Goal: Task Accomplishment & Management: Use online tool/utility

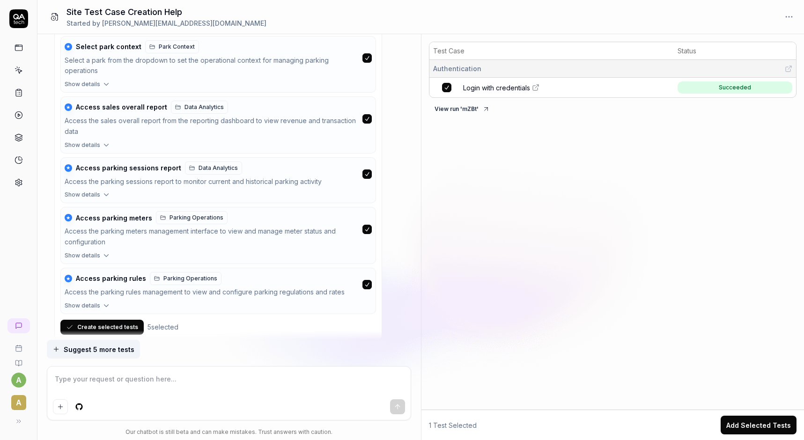
scroll to position [923, 0]
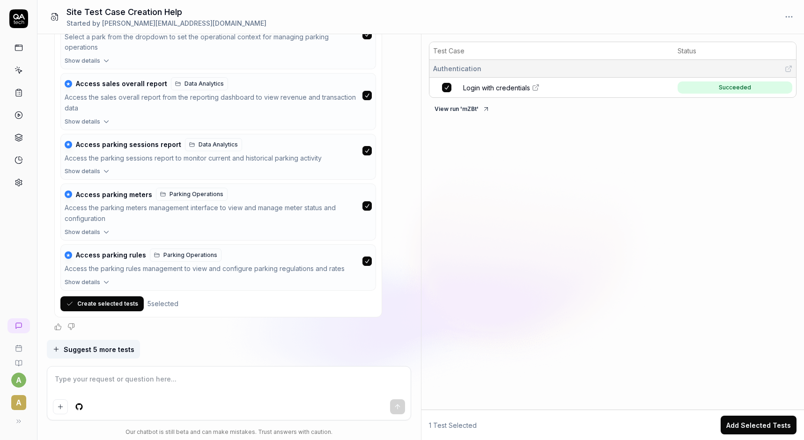
click at [108, 306] on button "Create selected tests" at bounding box center [101, 304] width 83 height 15
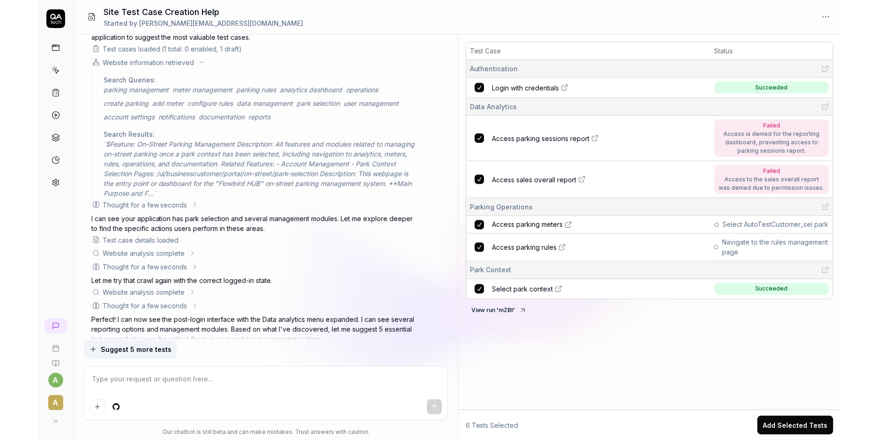
scroll to position [765, 0]
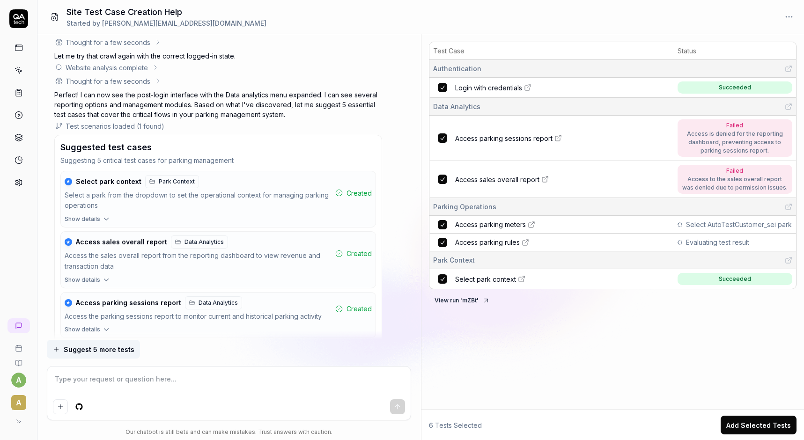
click at [472, 298] on button "View run ' mZBt '" at bounding box center [462, 300] width 67 height 15
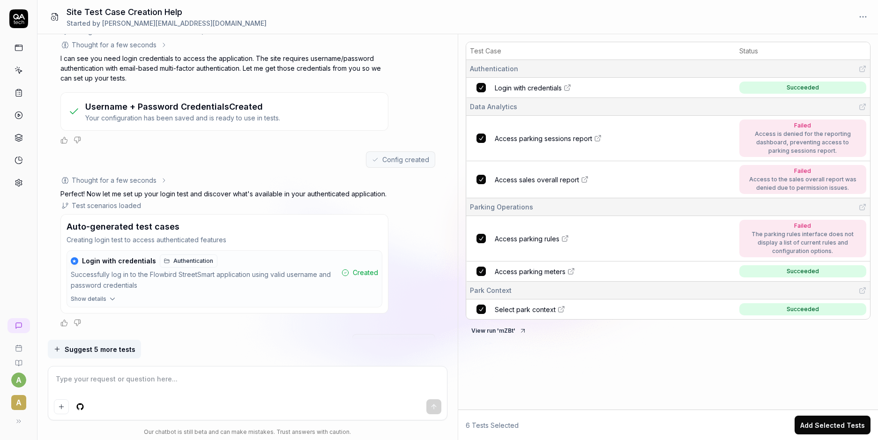
scroll to position [0, 0]
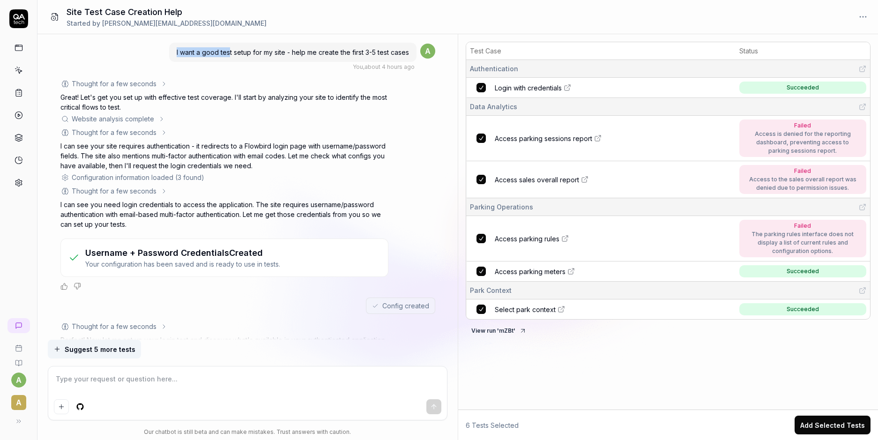
drag, startPoint x: 172, startPoint y: 54, endPoint x: 228, endPoint y: 51, distance: 56.3
click at [228, 51] on div "I want a good test setup for my site - help me create the first 3-5 test cases" at bounding box center [292, 52] width 247 height 19
click at [149, 54] on div "I want a good test setup for my site - help me create the first 3-5 test cases …" at bounding box center [247, 57] width 375 height 30
drag, startPoint x: 173, startPoint y: 50, endPoint x: 422, endPoint y: 51, distance: 248.3
click at [417, 51] on div "I want a good test setup for my site - help me create the first 3-5 test cases …" at bounding box center [292, 57] width 247 height 30
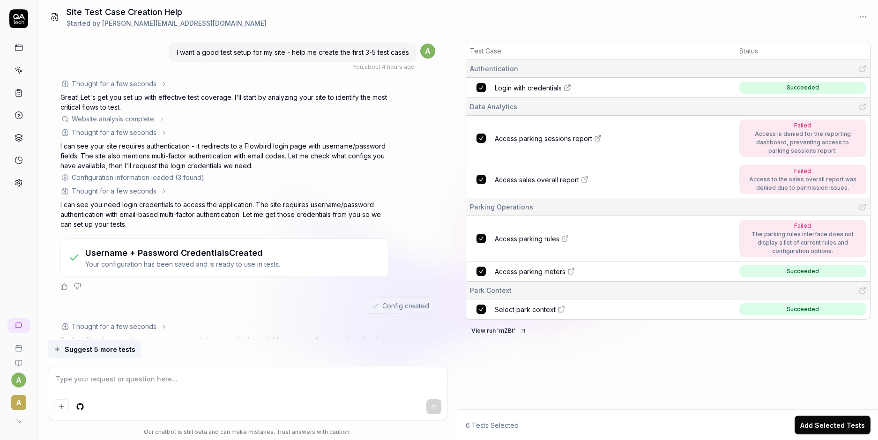
click at [246, 80] on div "Thought for a few seconds" at bounding box center [224, 84] width 328 height 10
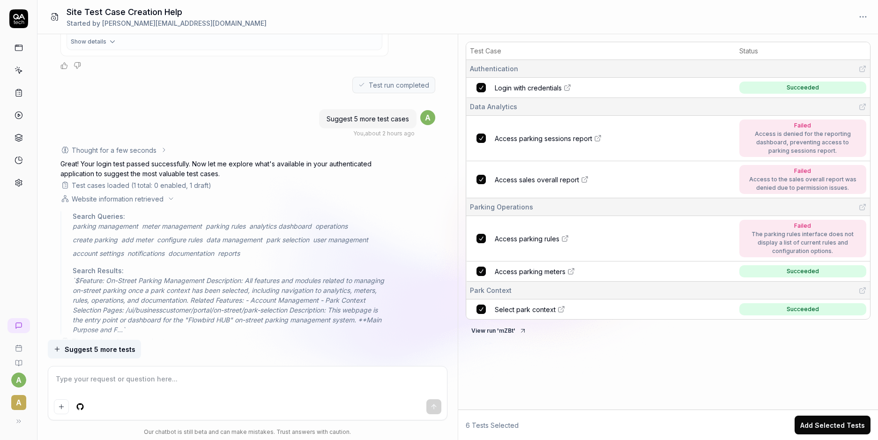
scroll to position [506, 0]
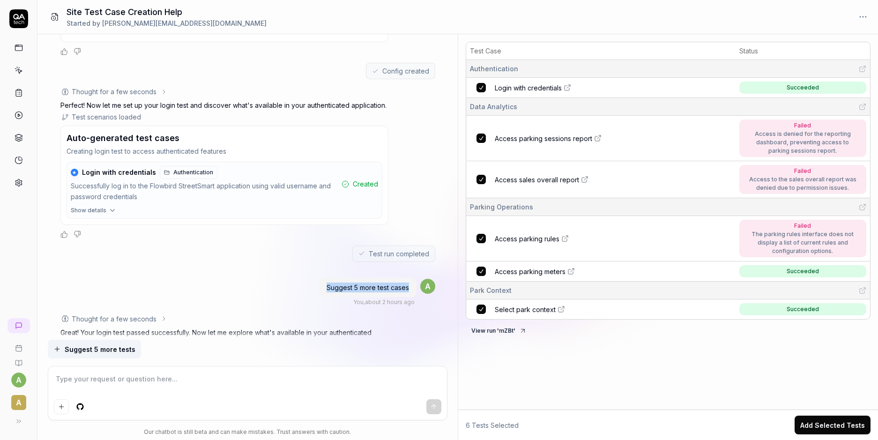
drag, startPoint x: 310, startPoint y: 293, endPoint x: 325, endPoint y: 290, distance: 15.3
click at [325, 290] on div "Suggest 5 more test cases You , about 2 hours ago a" at bounding box center [247, 292] width 375 height 30
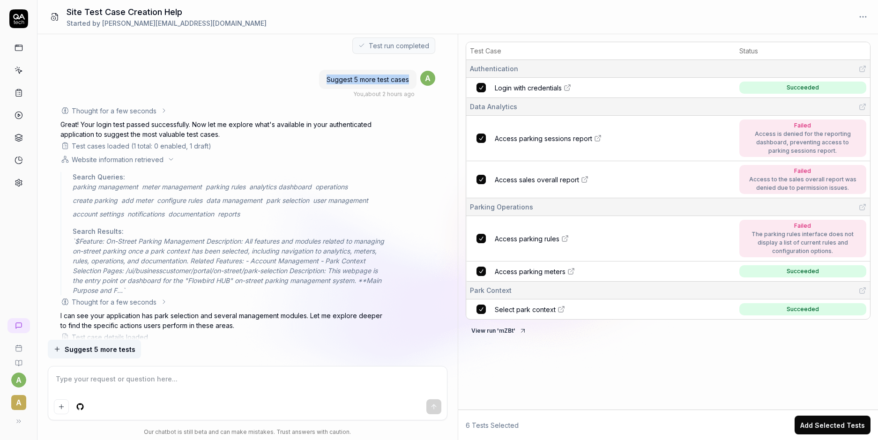
scroll to position [731, 0]
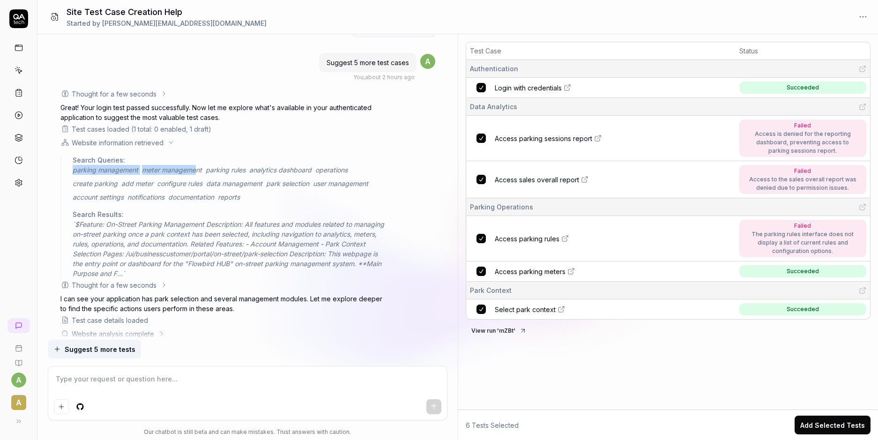
drag, startPoint x: 72, startPoint y: 173, endPoint x: 197, endPoint y: 171, distance: 125.6
click at [197, 171] on div "Search Queries: parking management meter management parking rules analytics das…" at bounding box center [224, 216] width 328 height 123
click at [228, 171] on span "parking rules" at bounding box center [226, 170] width 40 height 10
drag, startPoint x: 252, startPoint y: 200, endPoint x: 78, endPoint y: 184, distance: 174.6
click at [78, 184] on div "parking management meter management parking rules analytics dashboard operation…" at bounding box center [231, 183] width 316 height 37
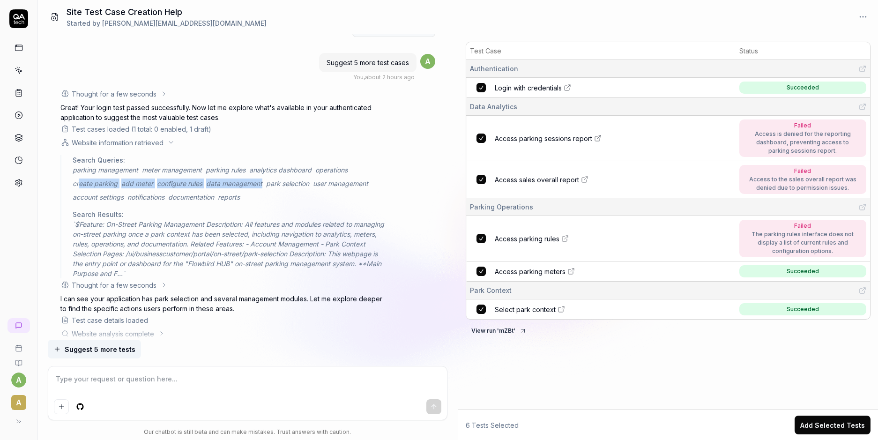
click at [222, 188] on span "data management" at bounding box center [234, 184] width 56 height 10
click at [278, 187] on span "park selection" at bounding box center [287, 184] width 43 height 10
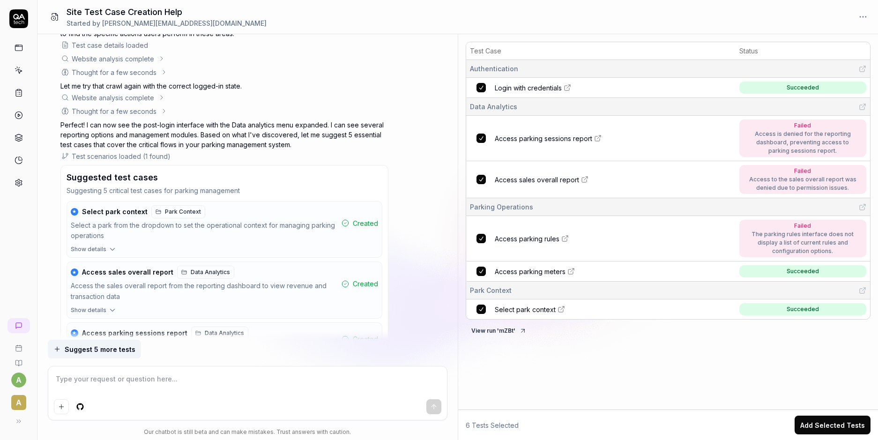
scroll to position [1012, 0]
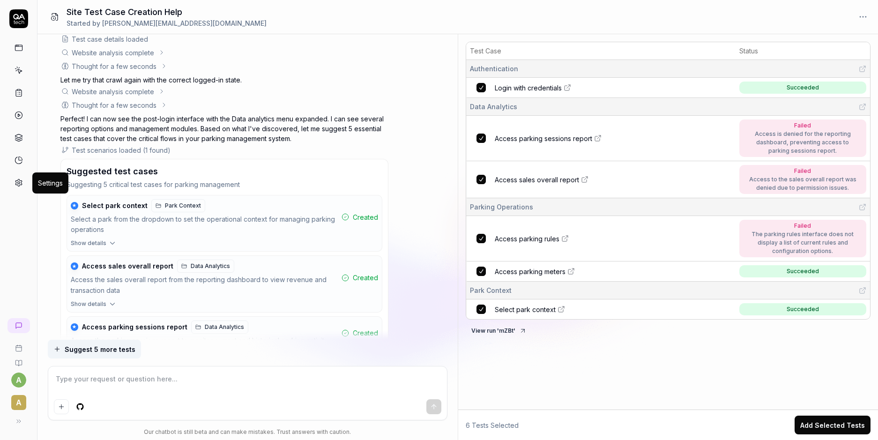
click at [21, 186] on icon at bounding box center [19, 183] width 8 height 8
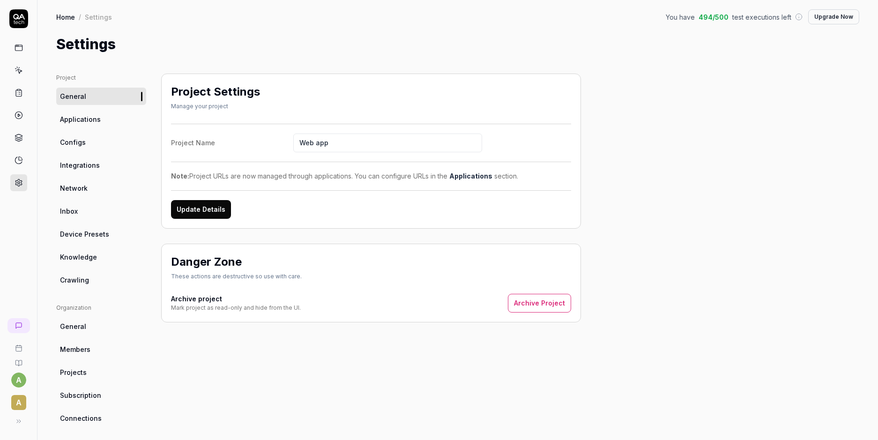
click at [77, 161] on span "Integrations" at bounding box center [80, 165] width 40 height 10
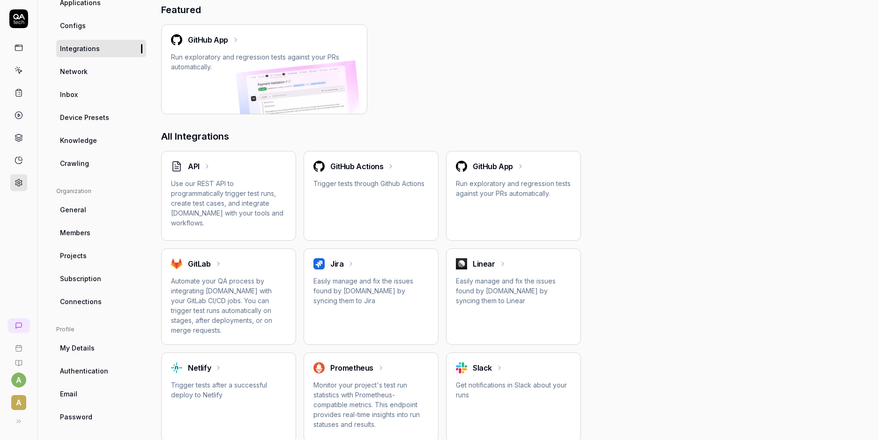
scroll to position [112, 0]
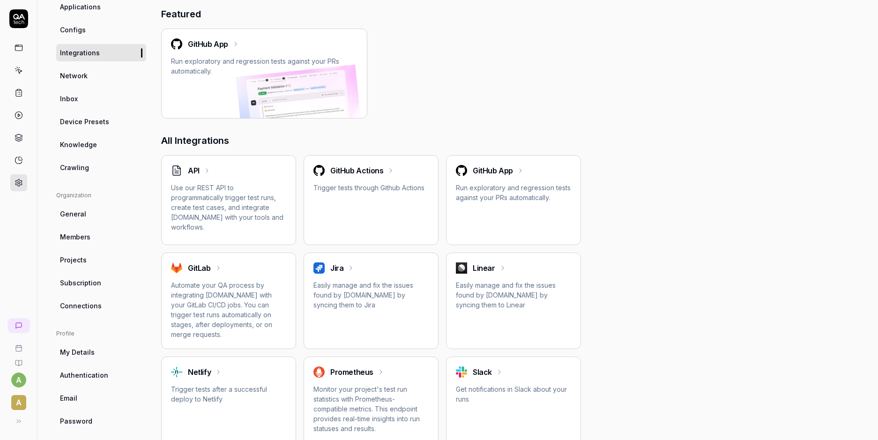
click at [78, 147] on span "Knowledge" at bounding box center [78, 145] width 37 height 10
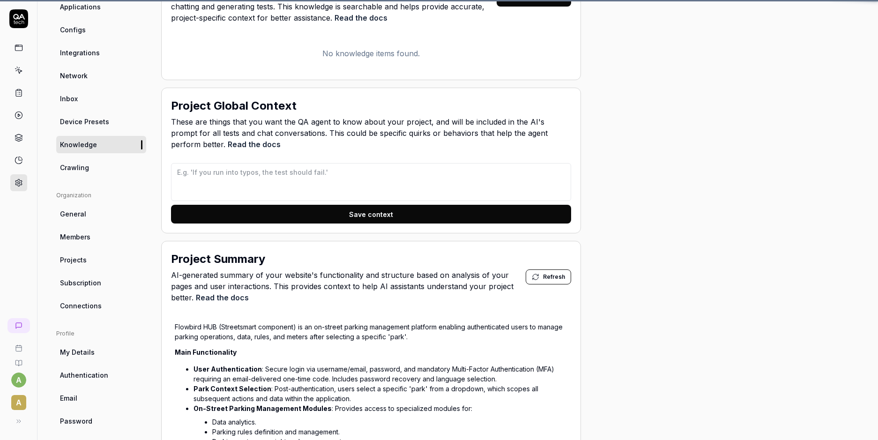
scroll to position [74, 0]
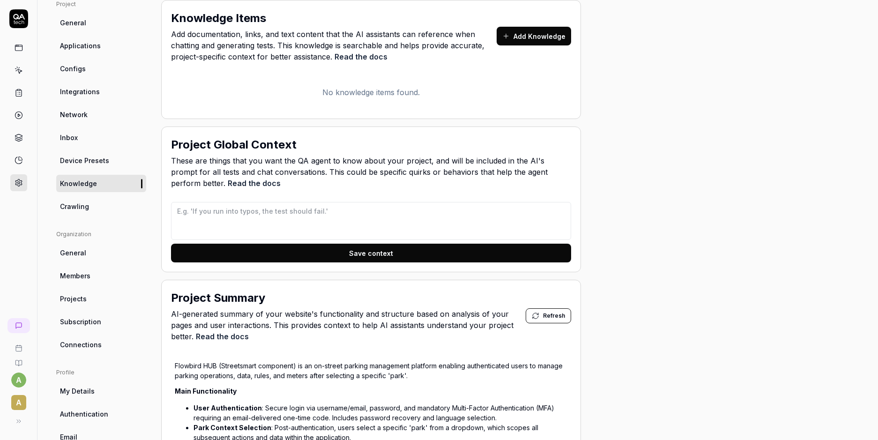
click at [525, 42] on button "Add Knowledge" at bounding box center [534, 36] width 74 height 19
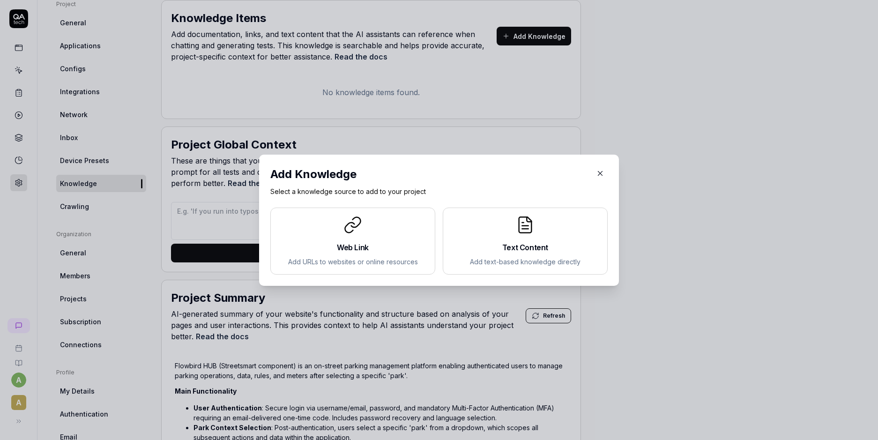
click at [375, 243] on h2 "Web Link" at bounding box center [352, 247] width 149 height 11
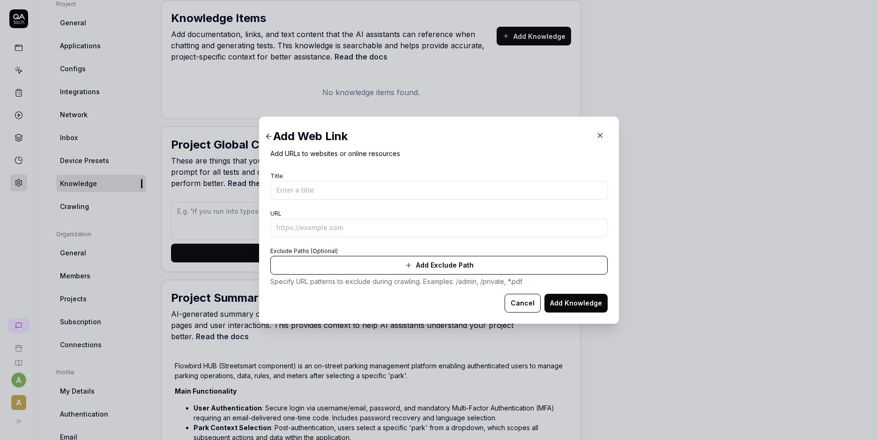
click at [598, 137] on icon "button" at bounding box center [600, 135] width 8 height 8
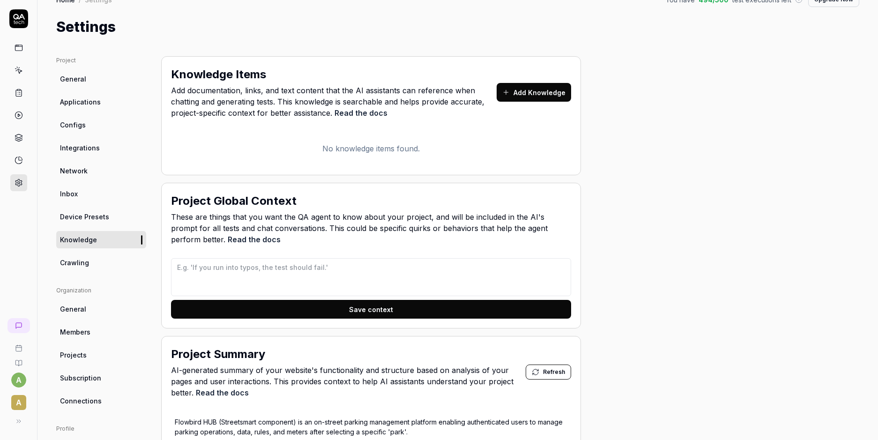
scroll to position [0, 0]
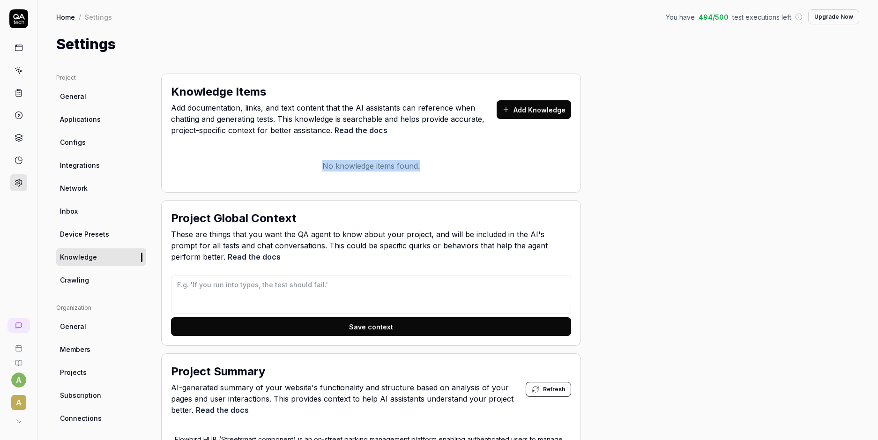
drag, startPoint x: 278, startPoint y: 164, endPoint x: 462, endPoint y: 166, distance: 183.7
click at [462, 166] on p "No knowledge items found." at bounding box center [371, 165] width 400 height 11
click at [514, 165] on p "No knowledge items found." at bounding box center [371, 165] width 400 height 11
drag, startPoint x: 514, startPoint y: 165, endPoint x: 269, endPoint y: 171, distance: 245.1
click at [269, 171] on p "No knowledge items found." at bounding box center [371, 165] width 400 height 11
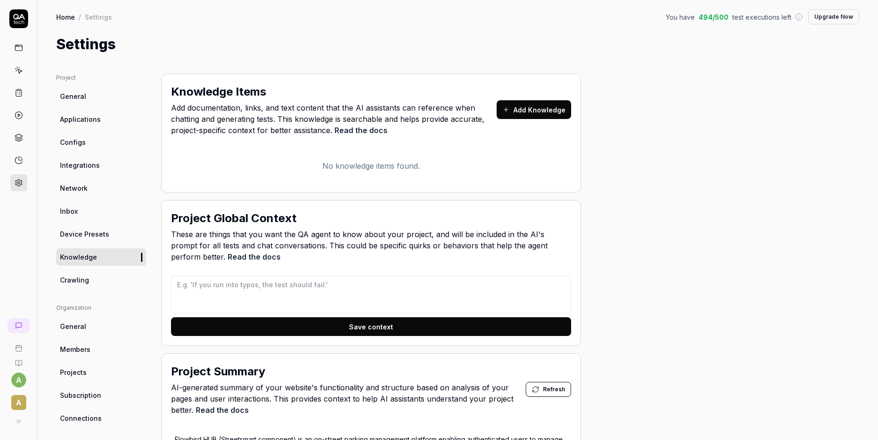
click at [251, 168] on p "No knowledge items found." at bounding box center [371, 165] width 400 height 11
drag, startPoint x: 239, startPoint y: 155, endPoint x: 468, endPoint y: 167, distance: 228.9
click at [468, 167] on div "No knowledge items found." at bounding box center [371, 166] width 400 height 34
click at [522, 168] on p "No knowledge items found." at bounding box center [371, 165] width 400 height 11
drag, startPoint x: 522, startPoint y: 168, endPoint x: 253, endPoint y: 169, distance: 269.9
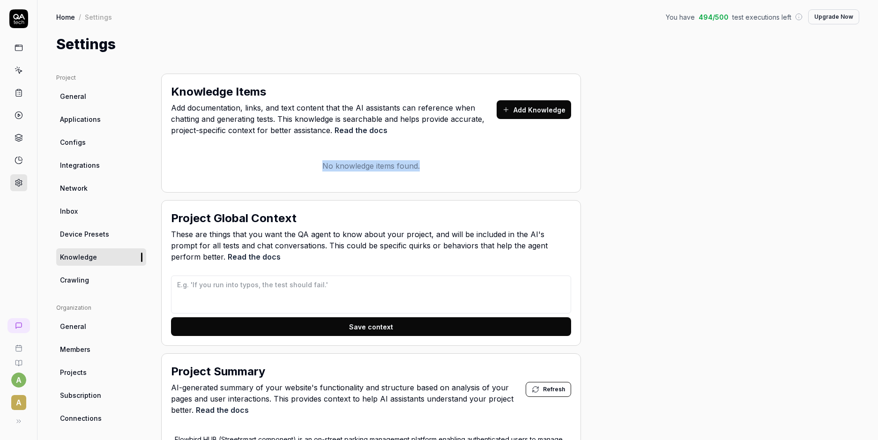
click at [253, 169] on p "No knowledge items found." at bounding box center [371, 165] width 400 height 11
click at [21, 119] on link at bounding box center [18, 115] width 17 height 17
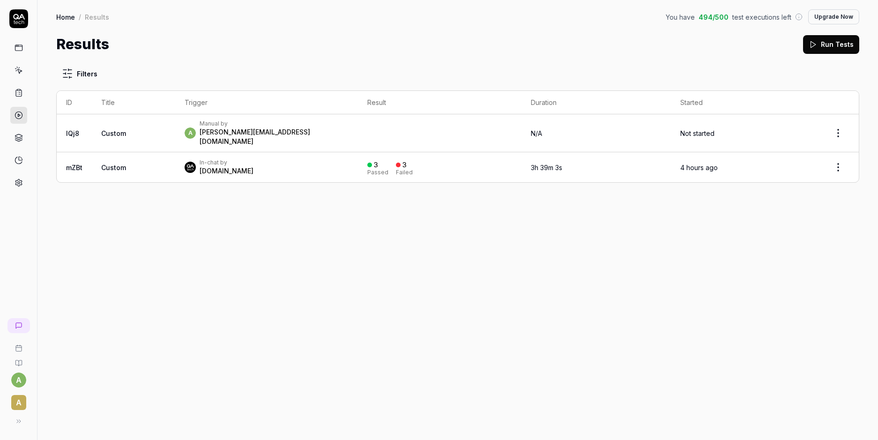
click at [18, 91] on rect at bounding box center [18, 89] width 3 height 1
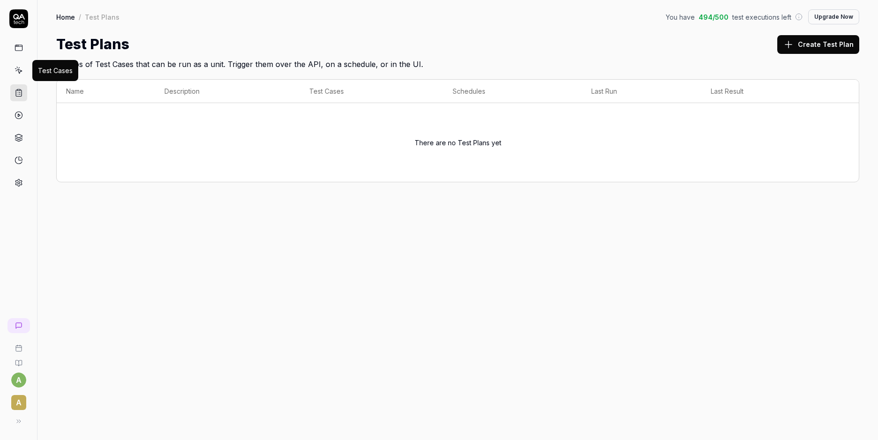
click at [22, 71] on icon at bounding box center [19, 71] width 4 height 4
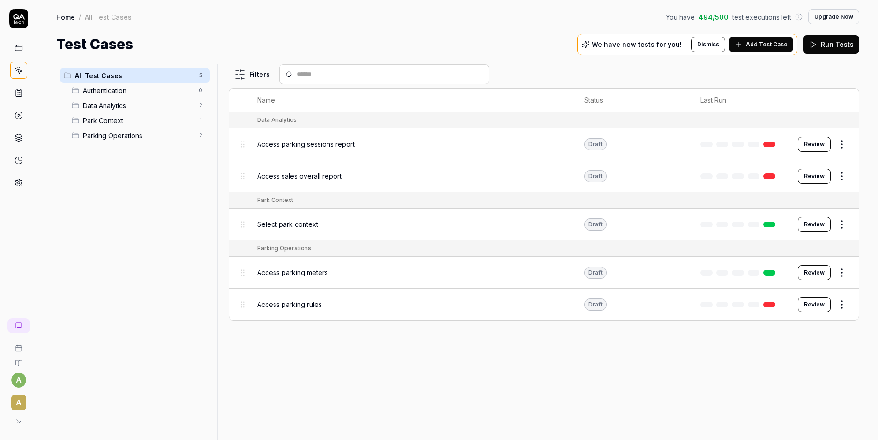
click at [760, 46] on span "Add Test Case" at bounding box center [767, 44] width 42 height 8
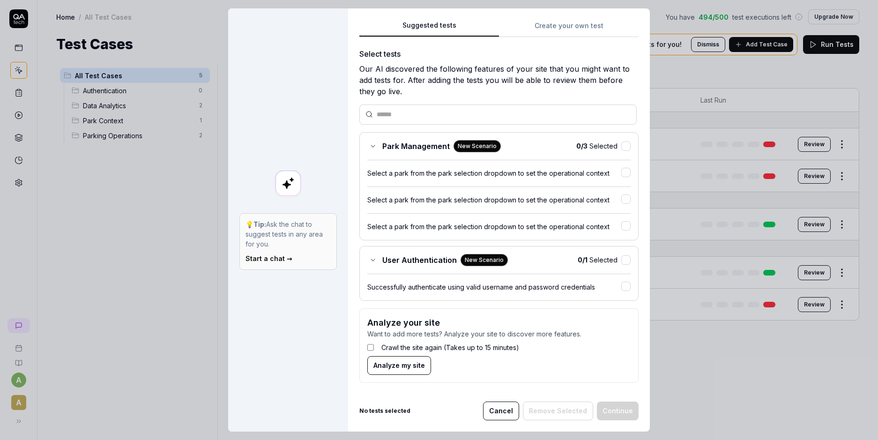
click at [563, 28] on button "Create your own test" at bounding box center [569, 28] width 140 height 17
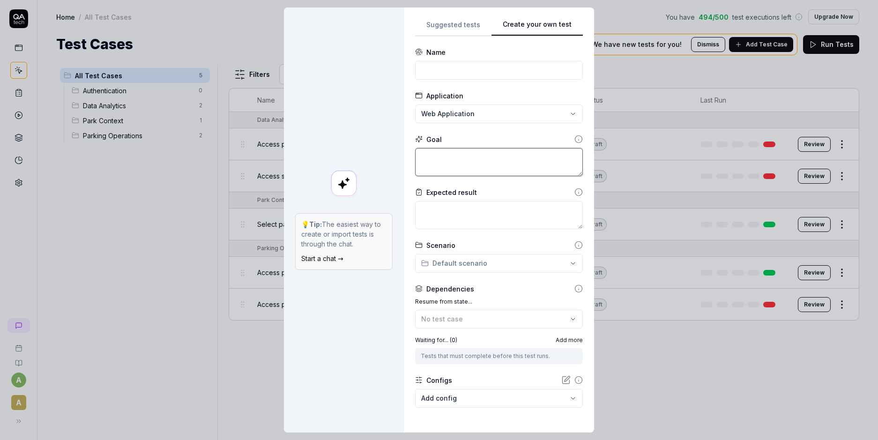
click at [469, 167] on textarea at bounding box center [499, 162] width 168 height 28
click at [452, 224] on textarea at bounding box center [499, 215] width 168 height 28
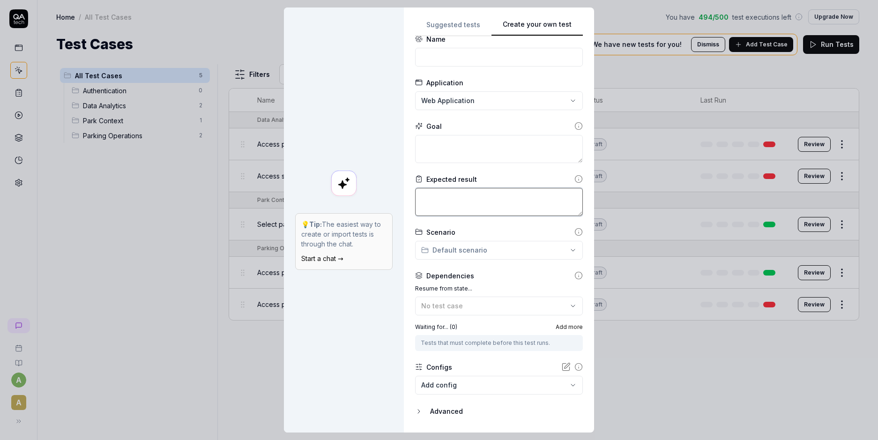
scroll to position [39, 0]
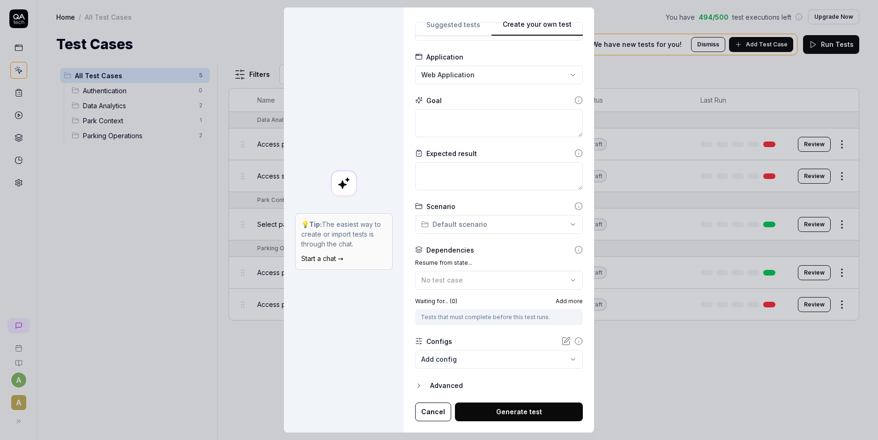
click at [456, 223] on div "**********" at bounding box center [439, 220] width 878 height 440
click at [457, 223] on div "**********" at bounding box center [439, 220] width 878 height 440
click at [432, 402] on button "Cancel" at bounding box center [433, 411] width 36 height 19
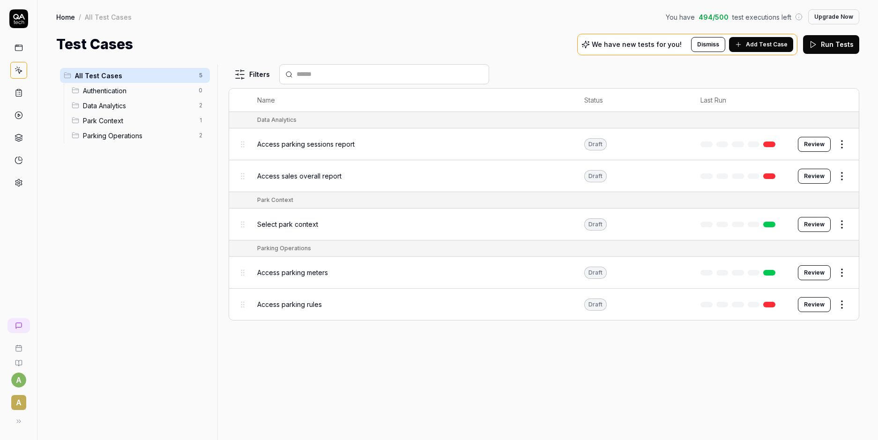
click at [21, 52] on icon at bounding box center [19, 48] width 8 height 8
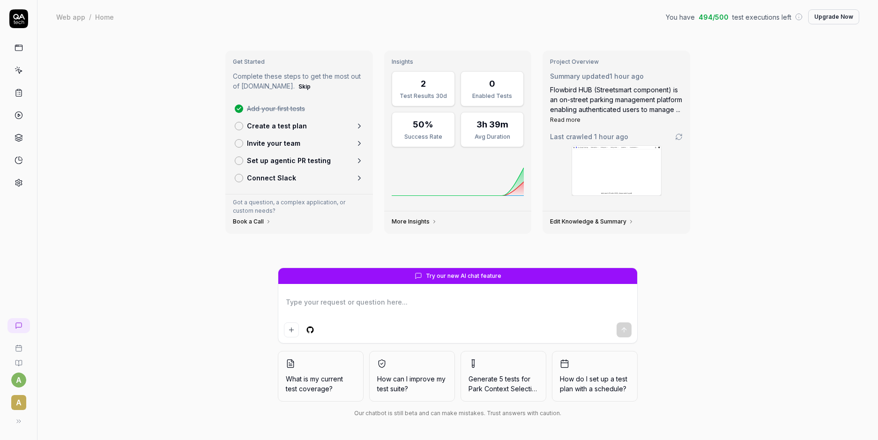
click at [69, 22] on div "Web app / Home You have 494 / 500 test executions left Upgrade Now" at bounding box center [457, 16] width 803 height 15
click at [67, 18] on div "Web app" at bounding box center [70, 16] width 29 height 9
click at [16, 21] on icon at bounding box center [18, 18] width 19 height 19
type textarea "*"
click at [15, 138] on icon at bounding box center [18, 139] width 7 height 2
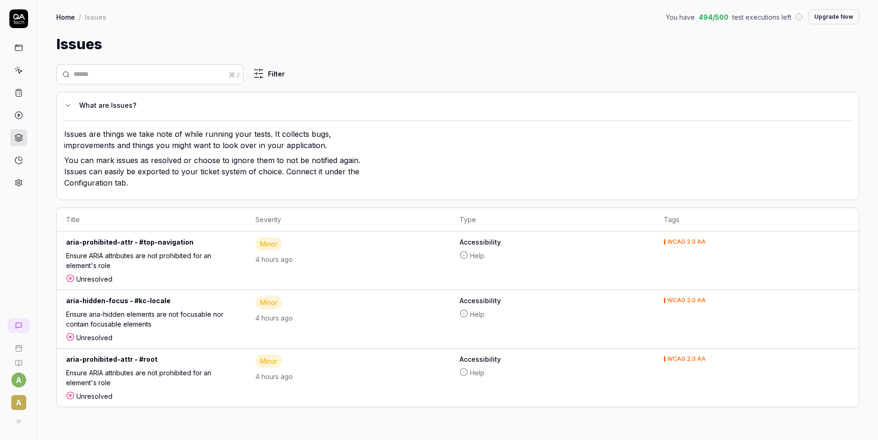
click at [17, 361] on icon at bounding box center [18, 362] width 7 height 7
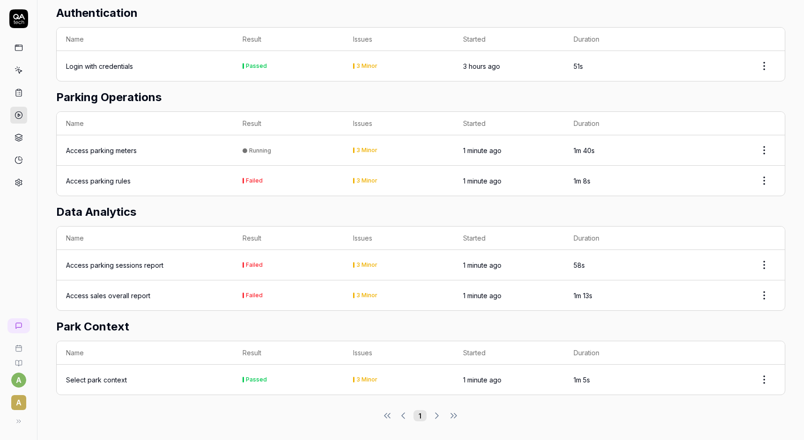
scroll to position [125, 0]
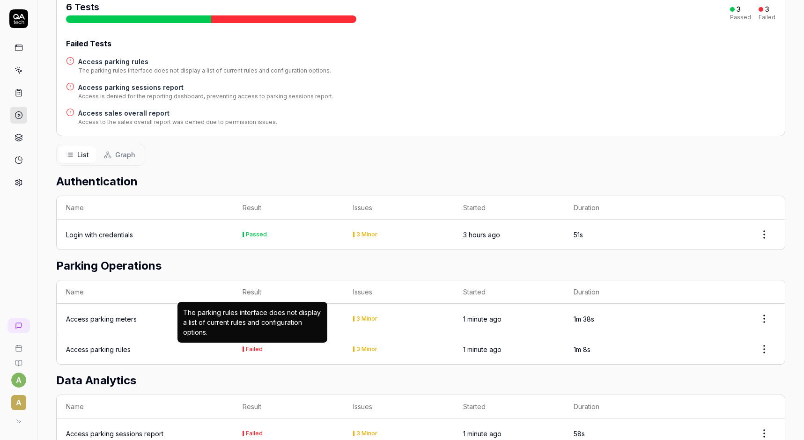
click at [249, 351] on div "Failed" at bounding box center [254, 350] width 17 height 6
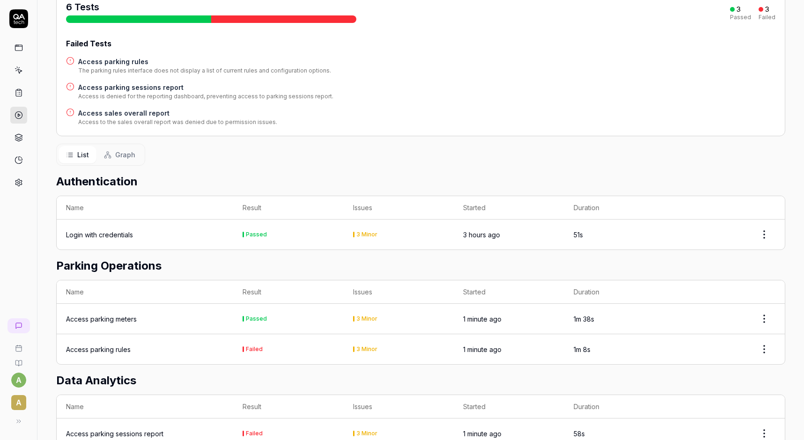
click at [126, 59] on h4 "Access parking rules" at bounding box center [204, 62] width 253 height 10
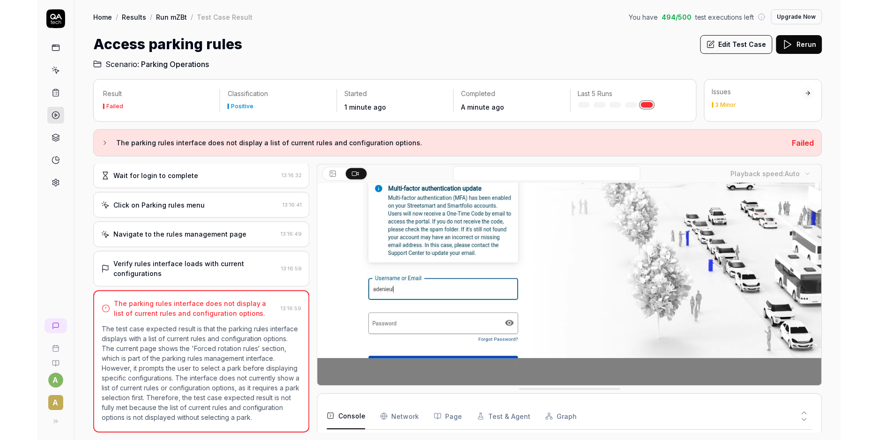
scroll to position [113, 0]
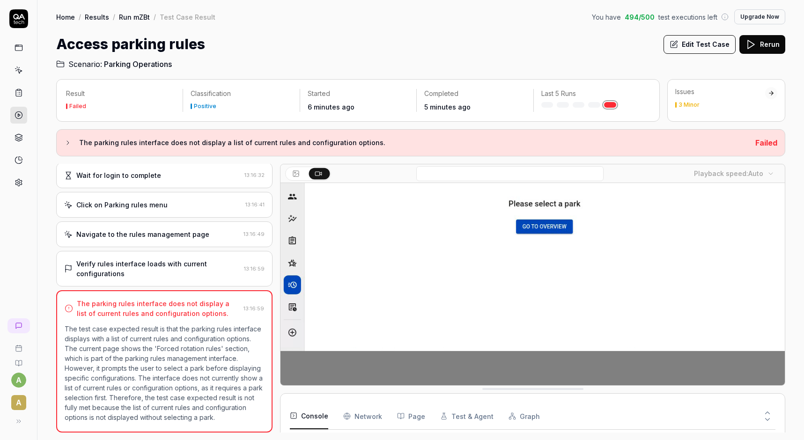
click at [137, 21] on link "Run mZBt" at bounding box center [134, 16] width 31 height 9
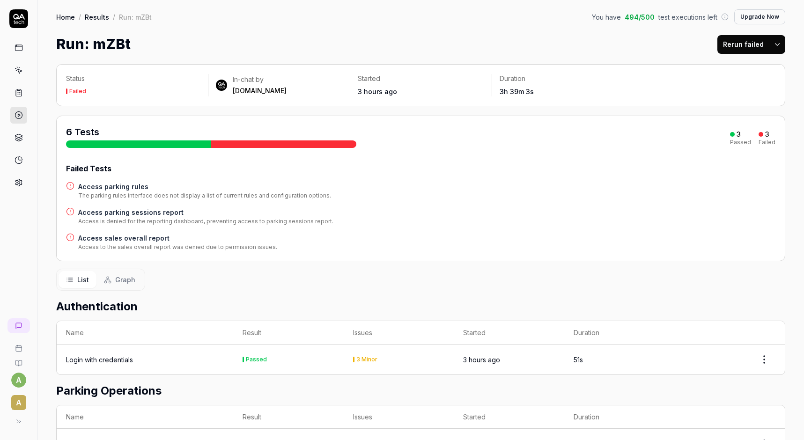
click at [763, 362] on html "a A Home / Results / Run: mZBt You have 494 / 500 test executions left Upgrade …" at bounding box center [402, 220] width 804 height 440
click at [685, 331] on html "a A Home / Results / Run: mZBt You have 494 / 500 test executions left Upgrade …" at bounding box center [402, 220] width 804 height 440
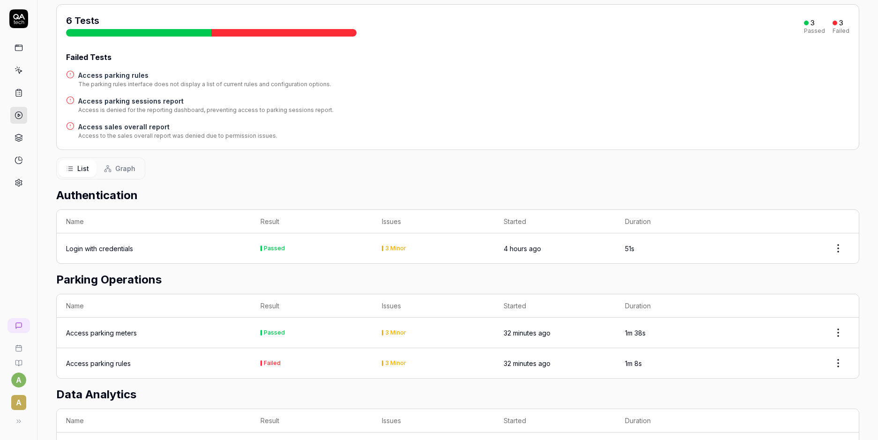
scroll to position [112, 0]
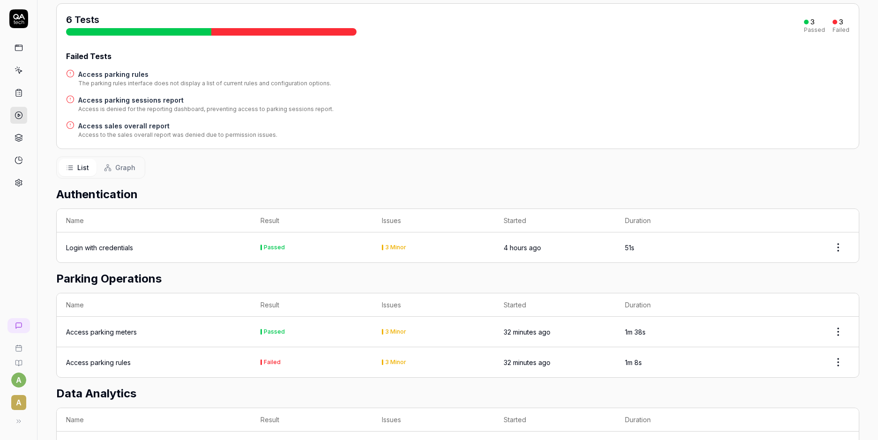
click at [804, 244] on html "a A Home / Results / Run: mZBt You have 494 / 500 test executions left Upgrade …" at bounding box center [439, 220] width 878 height 440
click at [731, 223] on html "a A Home / Results / Run: mZBt You have 494 / 500 test executions left Upgrade …" at bounding box center [439, 220] width 878 height 440
click at [118, 249] on div "Login with credentials" at bounding box center [99, 248] width 67 height 10
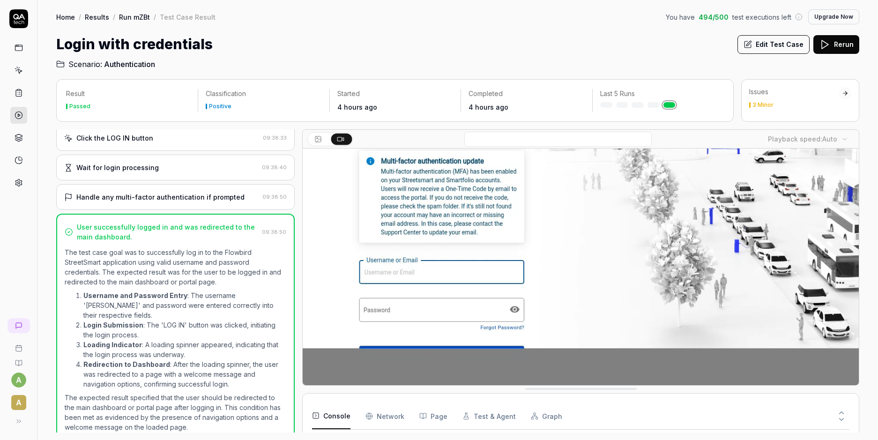
scroll to position [111, 0]
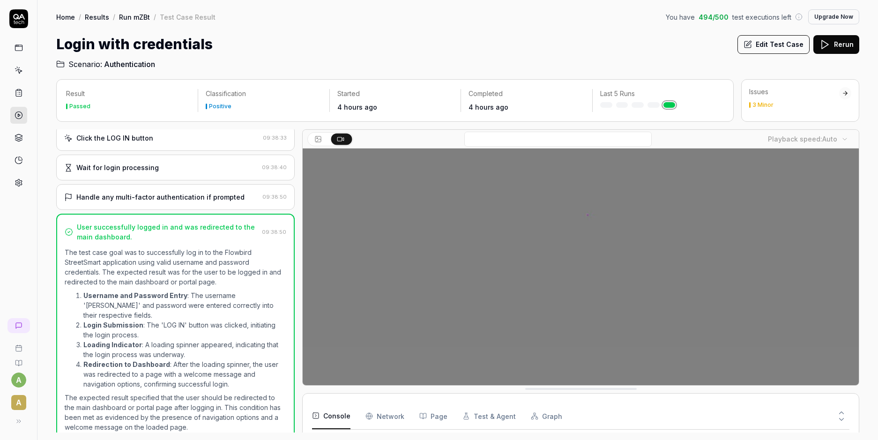
click at [760, 106] on div "3 Minor" at bounding box center [762, 105] width 21 height 6
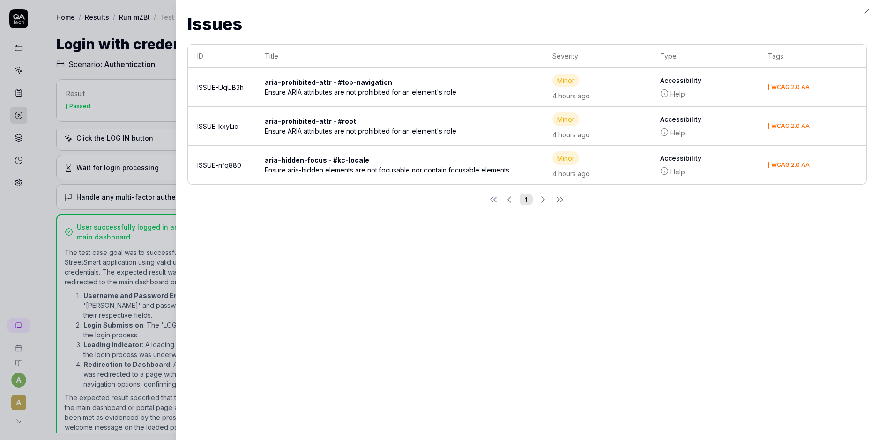
drag, startPoint x: 134, startPoint y: 188, endPoint x: 147, endPoint y: 223, distance: 37.1
click at [804, 15] on icon "button" at bounding box center [866, 10] width 7 height 7
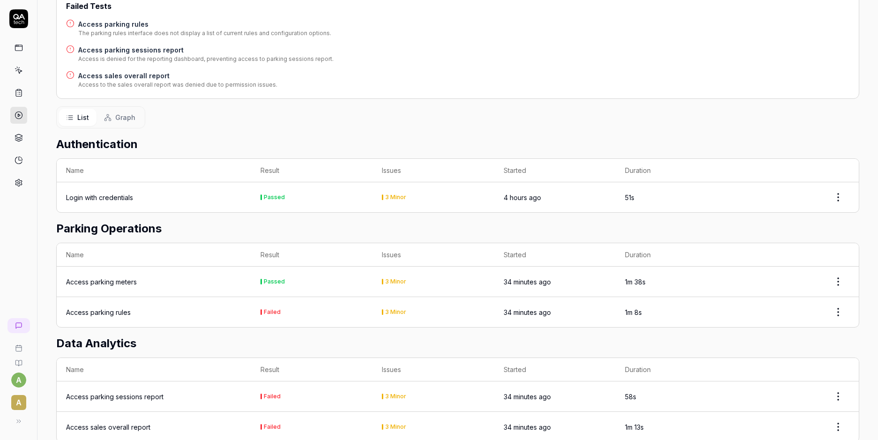
scroll to position [169, 0]
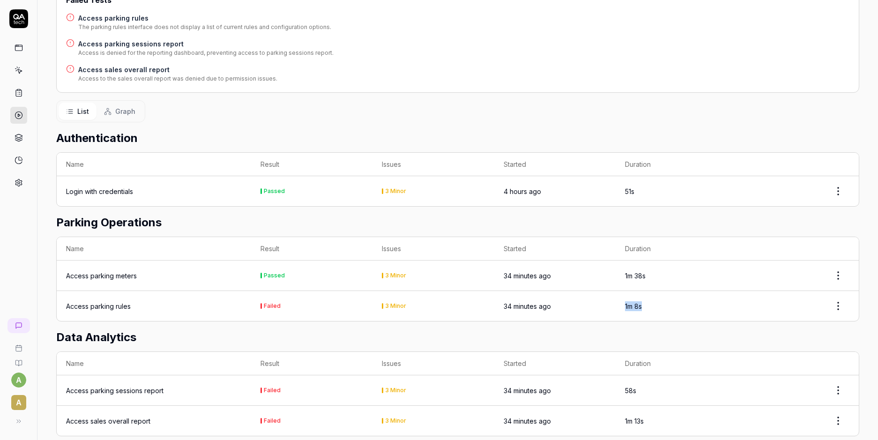
drag, startPoint x: 649, startPoint y: 306, endPoint x: 606, endPoint y: 303, distance: 42.7
click at [606, 303] on tr "Access parking rules Failed 3 Minor 34 minutes ago 1m 8s" at bounding box center [458, 306] width 802 height 30
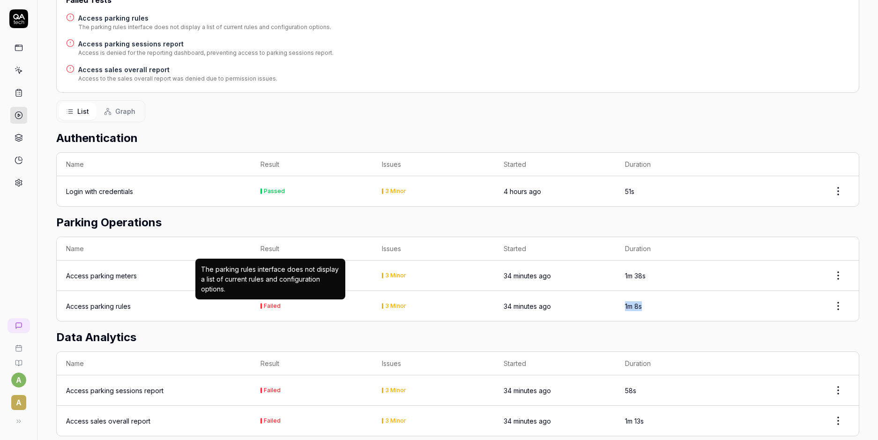
click at [96, 305] on div "Access parking rules" at bounding box center [98, 306] width 65 height 10
